Goal: Transaction & Acquisition: Book appointment/travel/reservation

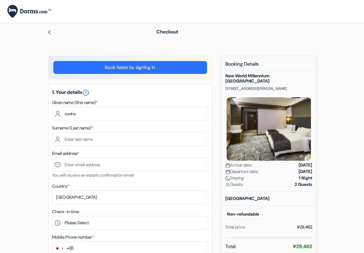
type input "xunhe"
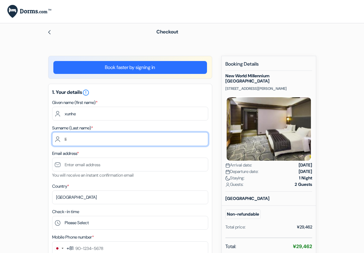
type input "li"
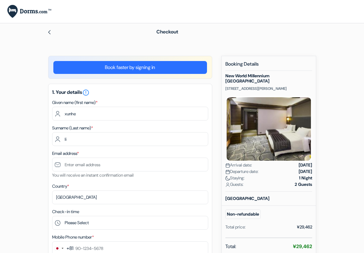
click at [83, 167] on input "text" at bounding box center [130, 165] width 156 height 14
paste input "[EMAIL_ADDRESS][DOMAIN_NAME]"
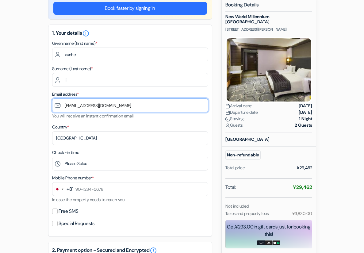
scroll to position [61, 0]
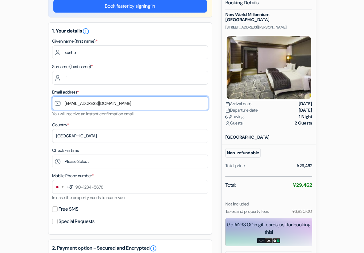
type input "[EMAIL_ADDRESS][DOMAIN_NAME]"
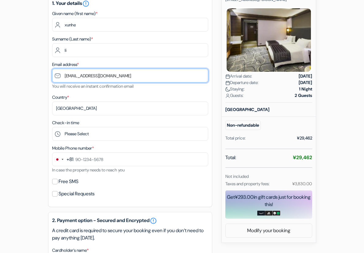
scroll to position [92, 0]
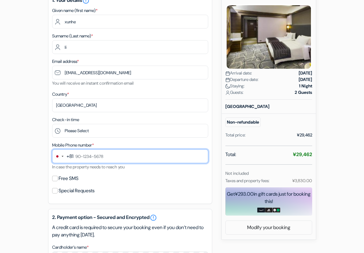
click at [100, 156] on input "text" at bounding box center [130, 156] width 156 height 14
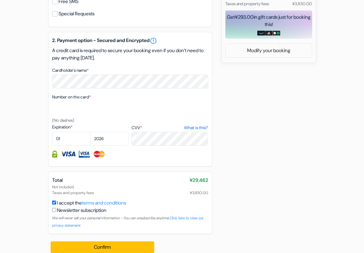
scroll to position [276, 0]
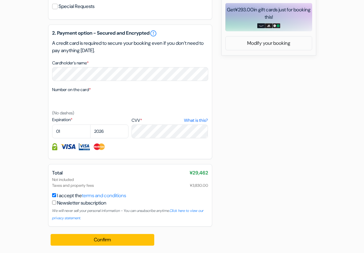
type input "90-4662-5513"
click at [75, 131] on select "01 02 03 04 05 06 07 08 09 10 11 12" at bounding box center [71, 132] width 38 height 14
select select "04"
click at [52, 125] on select "01 02 03 04 05 06 07 08 09 10 11 12" at bounding box center [71, 132] width 38 height 14
click at [105, 132] on select "2025 2026 2027 2028 2029 2030 2031 2032 2033 2034 2035 2036 2037 2038 2039 2040…" at bounding box center [109, 132] width 38 height 14
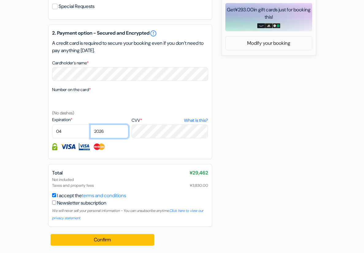
select select "2029"
click at [90, 125] on select "2025 2026 2027 2028 2029 2030 2031 2032 2033 2034 2035 2036 2037 2038 2039 2040…" at bounding box center [109, 132] width 38 height 14
click at [313, 137] on div "add_box New World Millennium Hong Kong Hotel 72 Mody Road, Hong Kong, Hong Kong…" at bounding box center [182, 16] width 294 height 474
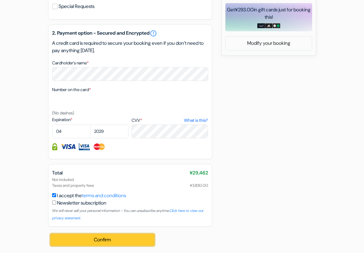
click at [137, 236] on button "Confirm Loading..." at bounding box center [103, 240] width 104 height 12
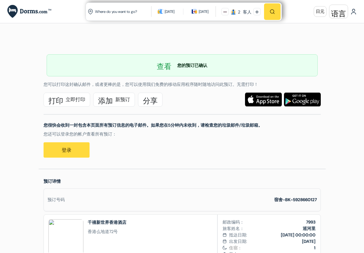
click at [184, 93] on div "打印 立即打印 添加 新预订 分享" at bounding box center [123, 100] width 166 height 14
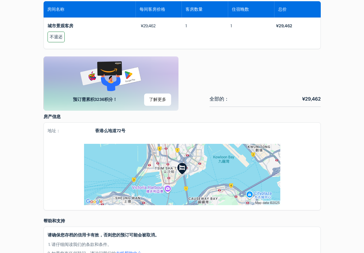
scroll to position [368, 0]
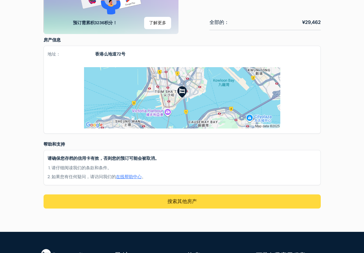
click at [257, 13] on div "Ready for getaway? Book your stay now and get a gift card! Score points on ever…" at bounding box center [182, 7] width 285 height 54
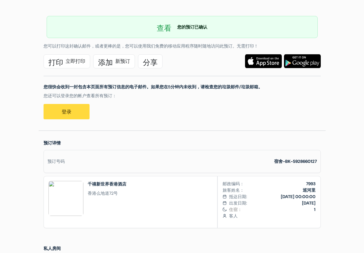
scroll to position [0, 0]
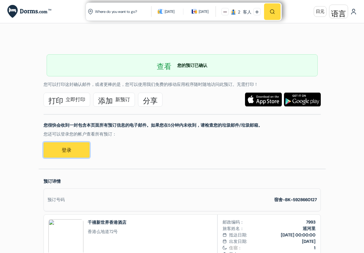
click at [53, 148] on link "登录" at bounding box center [67, 149] width 46 height 15
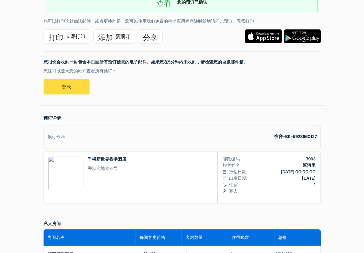
scroll to position [92, 0]
